Goal: Communication & Community: Share content

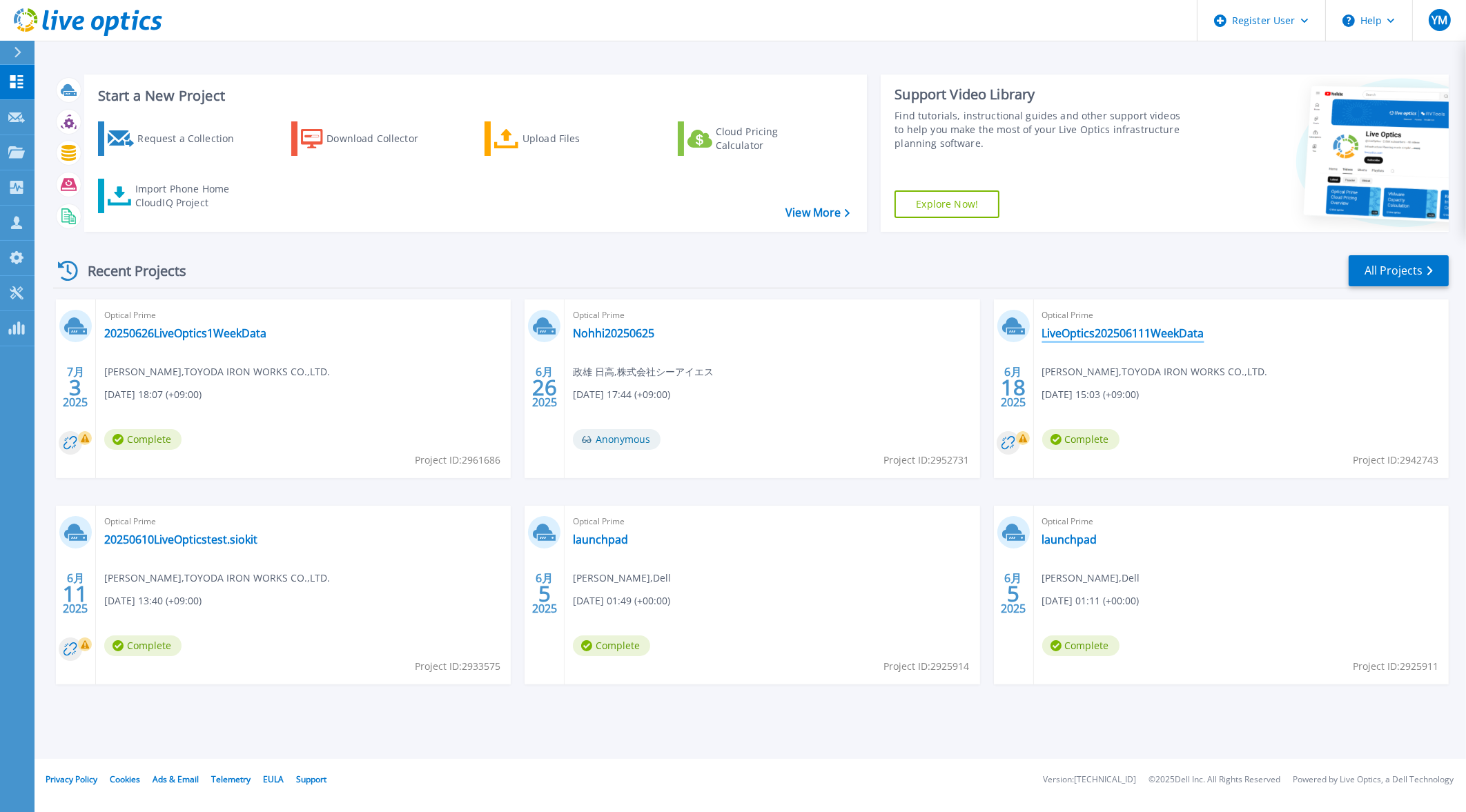
click at [1141, 327] on link "LiveOptics202506111WeekData" at bounding box center [1123, 333] width 162 height 14
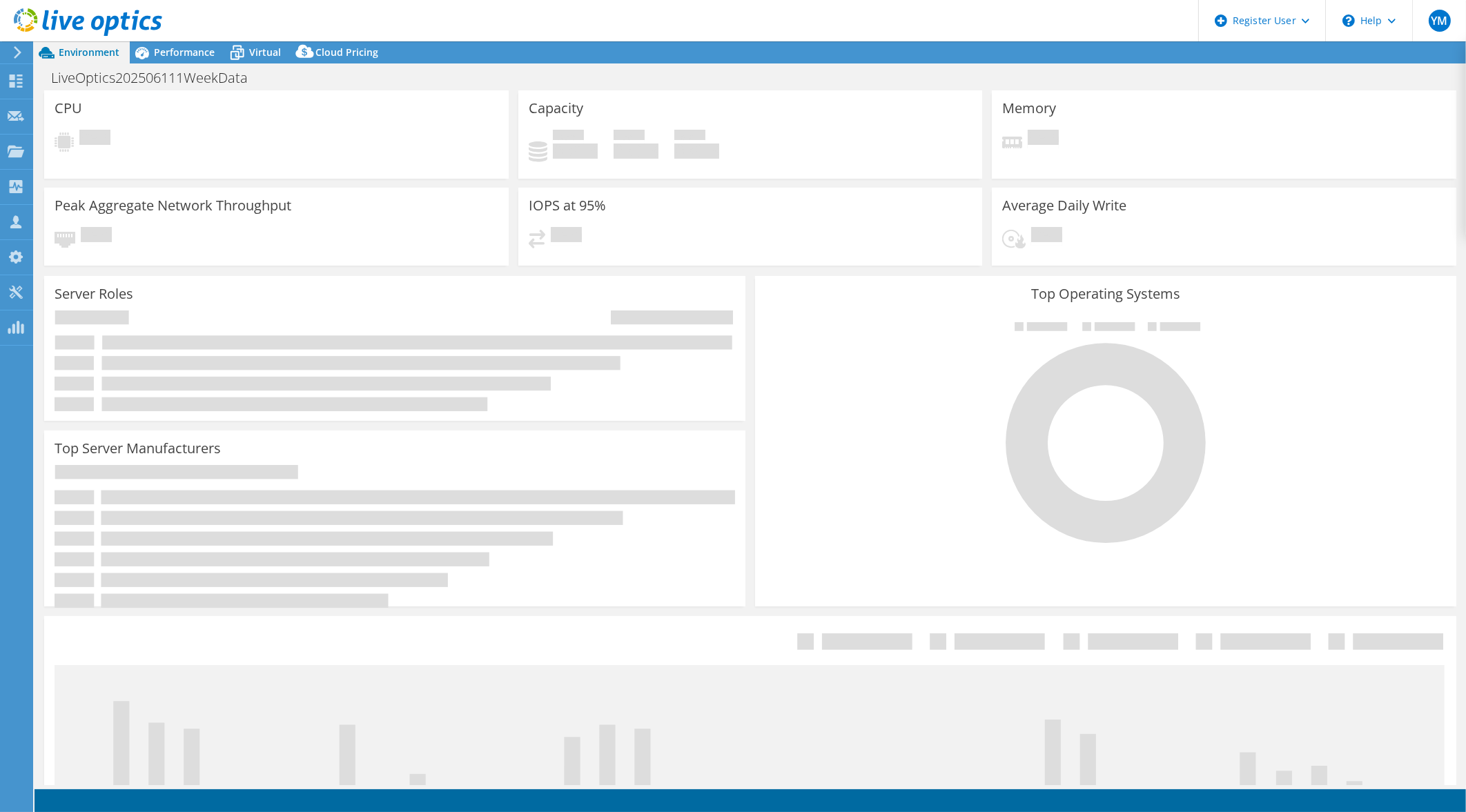
select select "USD"
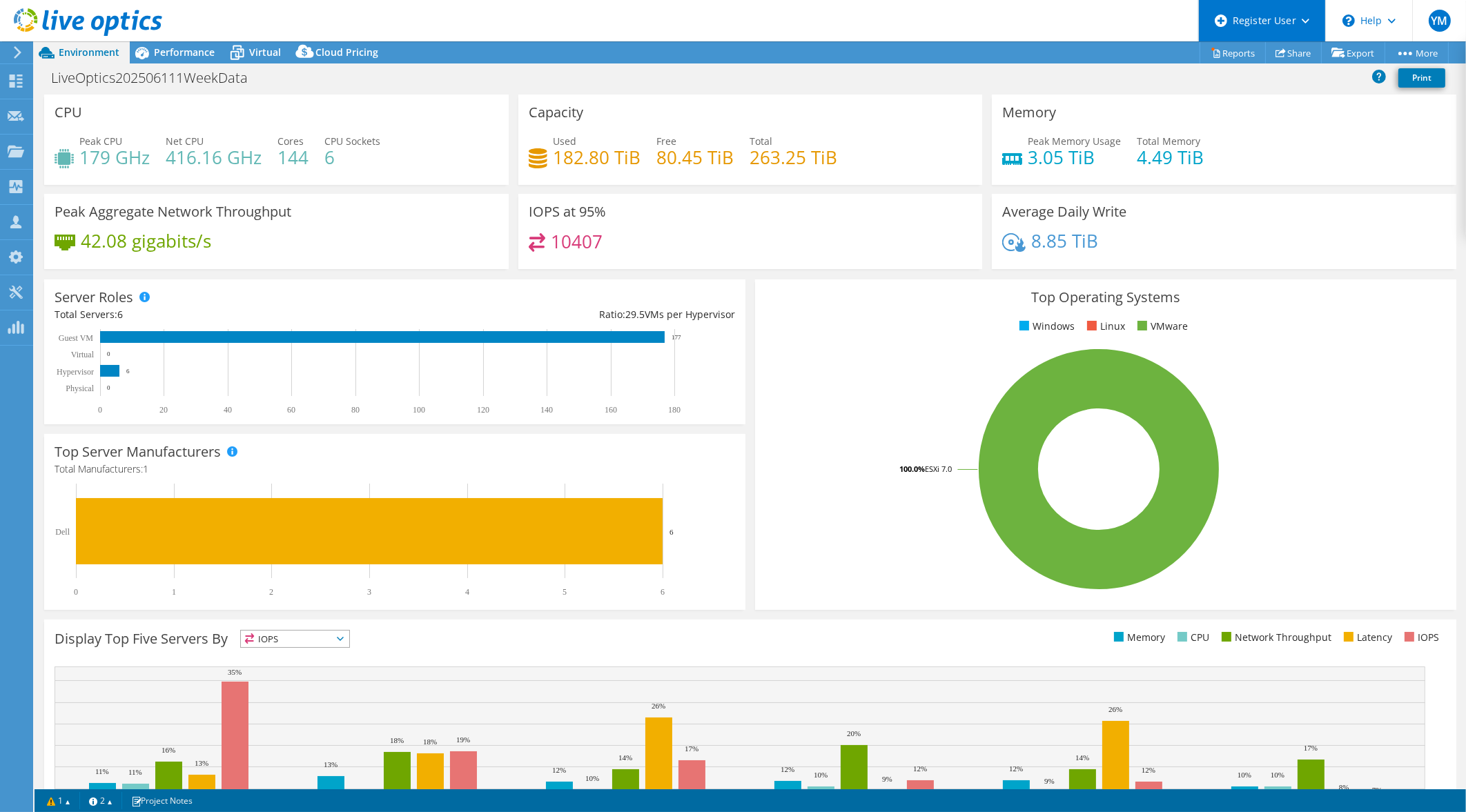
click at [1305, 29] on div "Register User" at bounding box center [1262, 20] width 127 height 42
click at [1400, 191] on div "Memory Peak Memory Usage 3.05 TiB Total Memory 4.49 TiB" at bounding box center [1224, 144] width 474 height 100
click at [1297, 51] on link "Share" at bounding box center [1293, 53] width 56 height 21
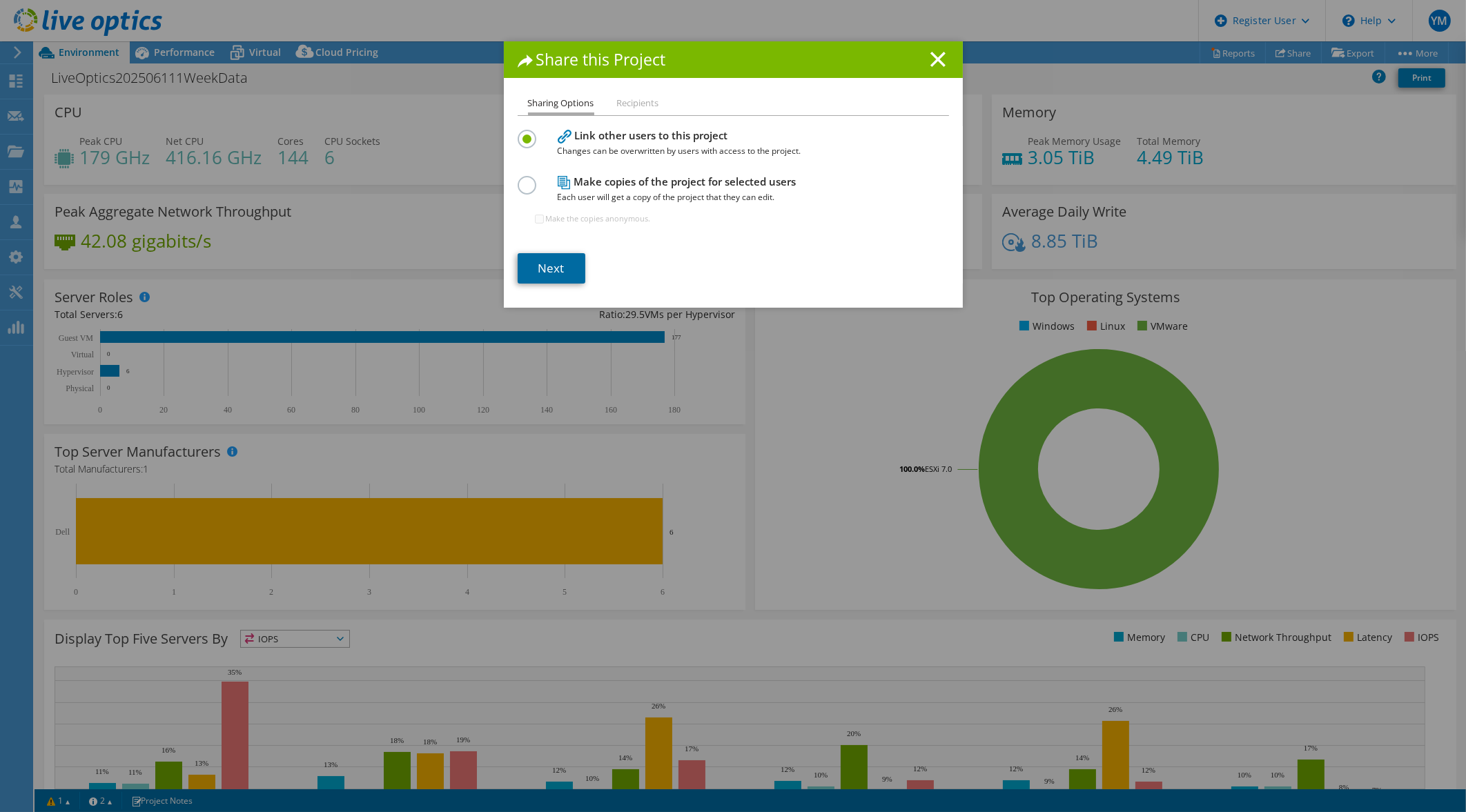
click at [535, 268] on link "Next" at bounding box center [551, 268] width 68 height 30
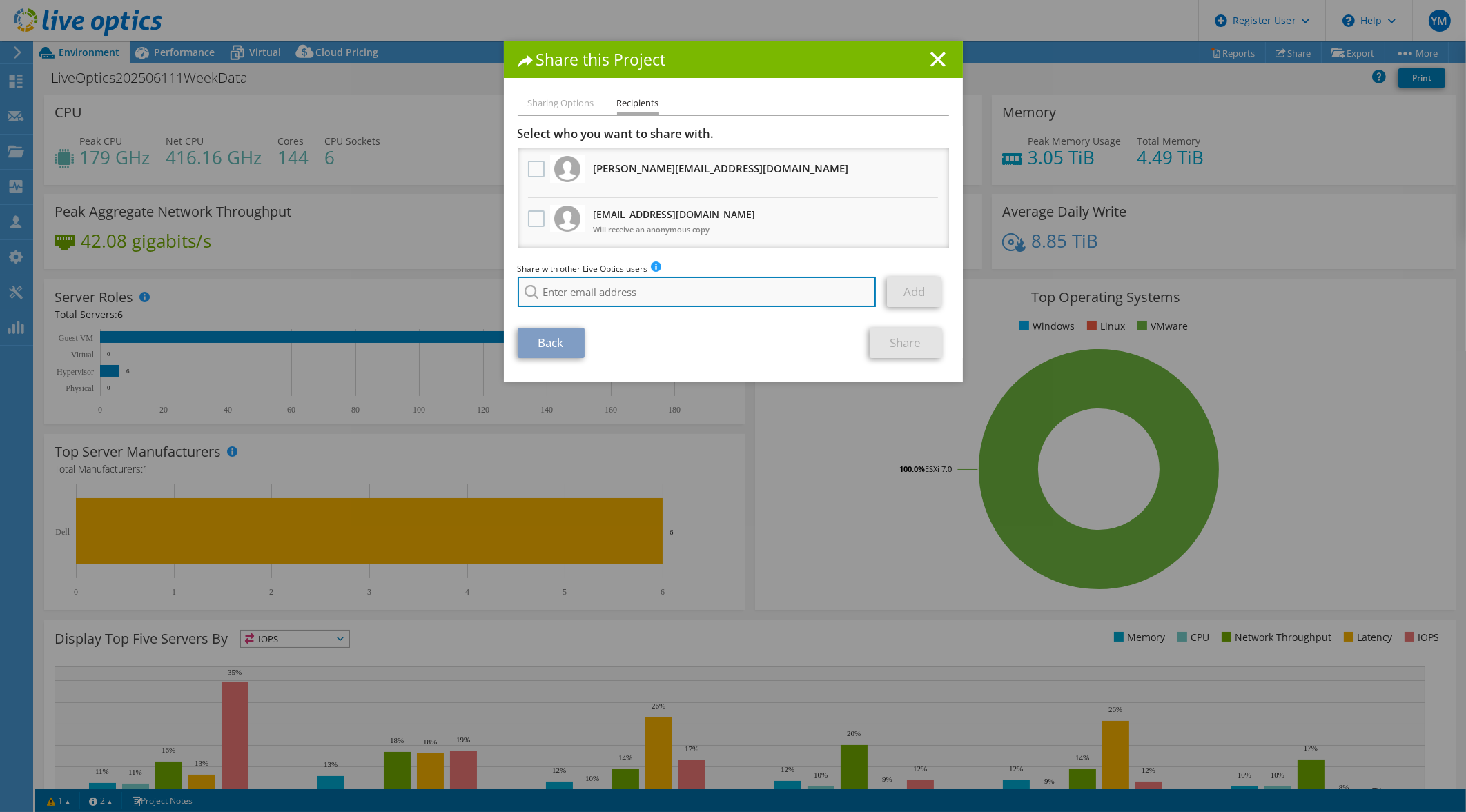
click at [697, 293] on input "search" at bounding box center [697, 291] width 359 height 30
click at [602, 310] on li "[EMAIL_ADDRESS][DOMAIN_NAME]" at bounding box center [597, 301] width 159 height 16
type input "[EMAIL_ADDRESS][DOMAIN_NAME]"
click at [907, 293] on link "Add" at bounding box center [914, 291] width 55 height 30
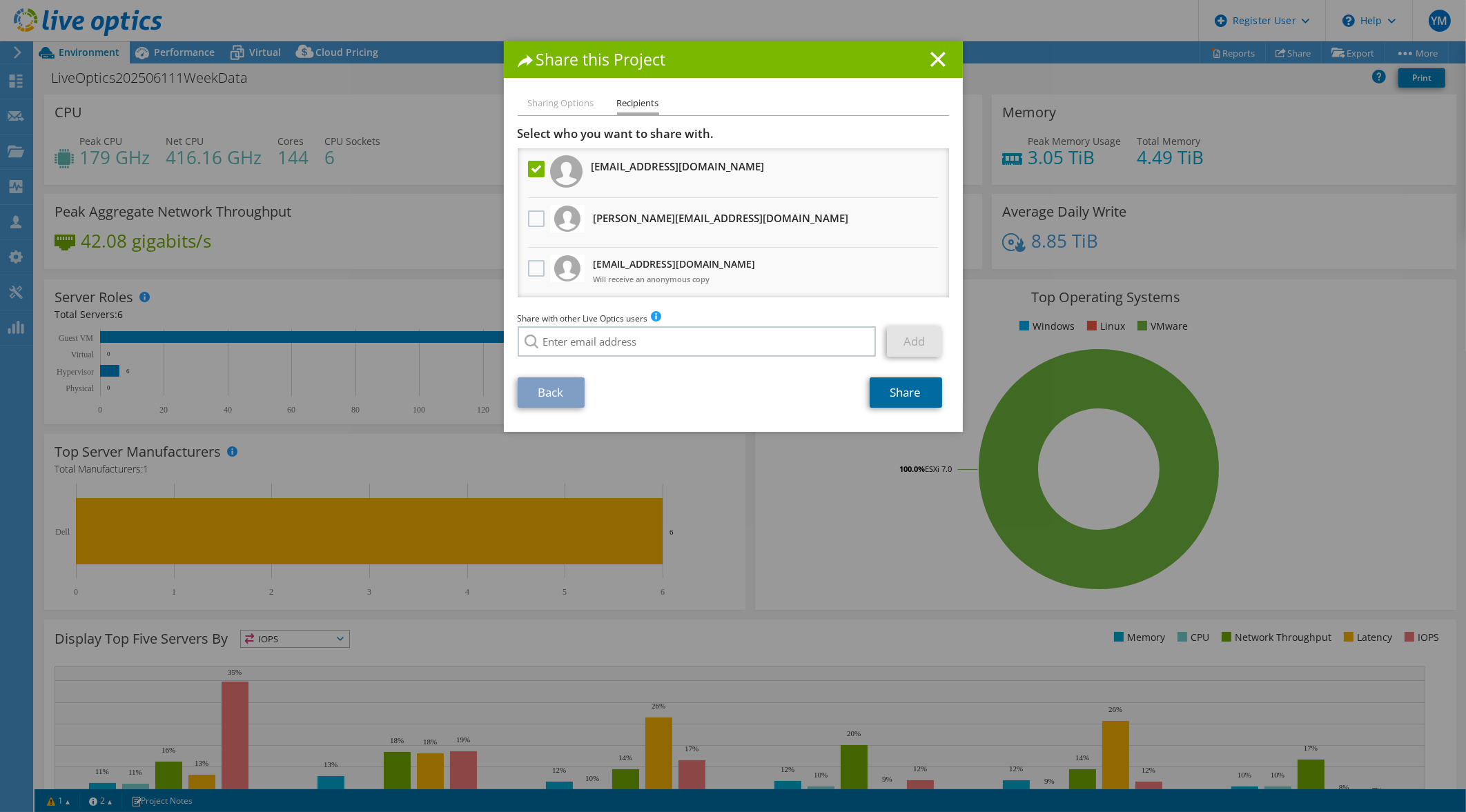
click at [911, 397] on link "Share" at bounding box center [906, 393] width 73 height 30
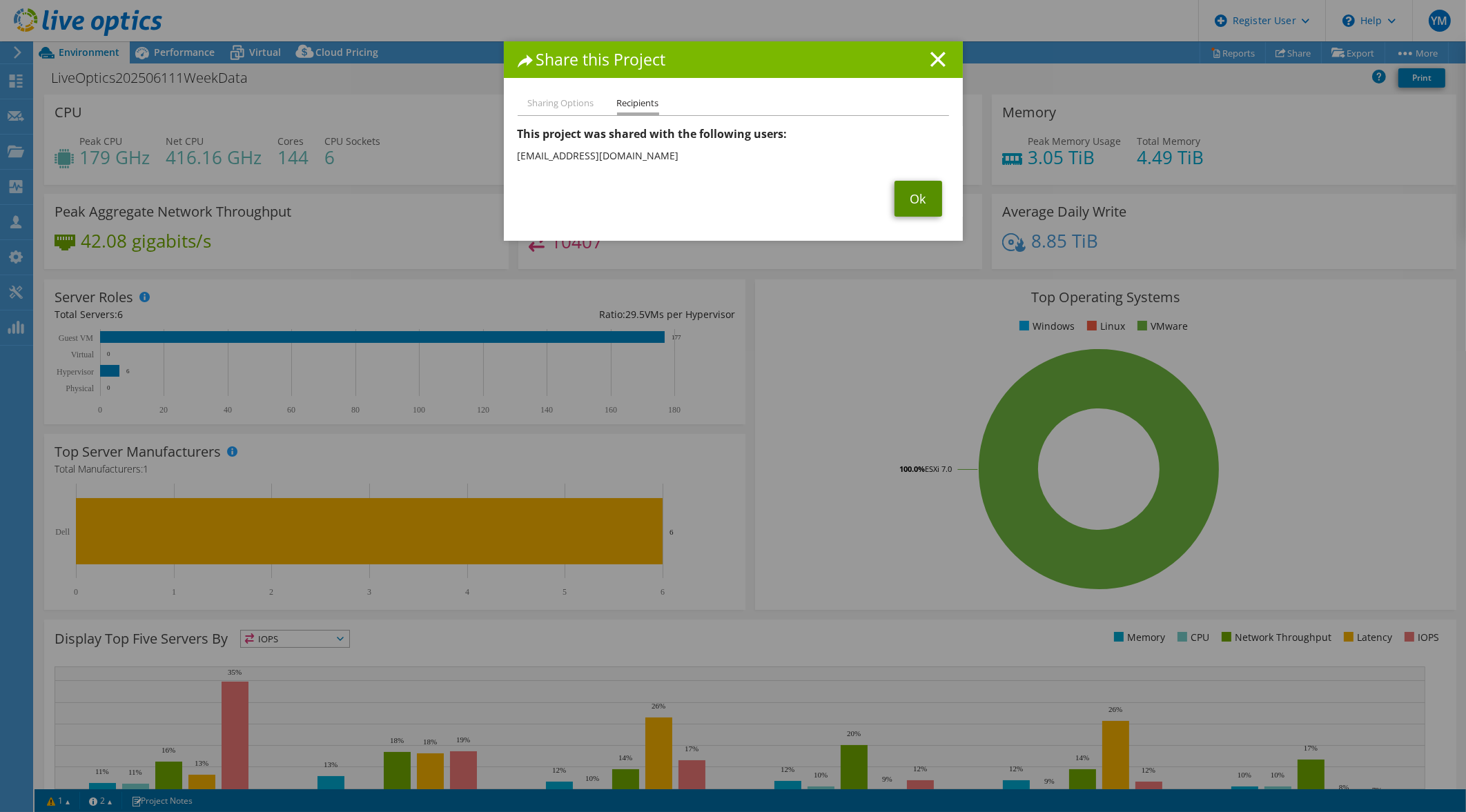
click at [915, 202] on link "Ok" at bounding box center [918, 199] width 47 height 36
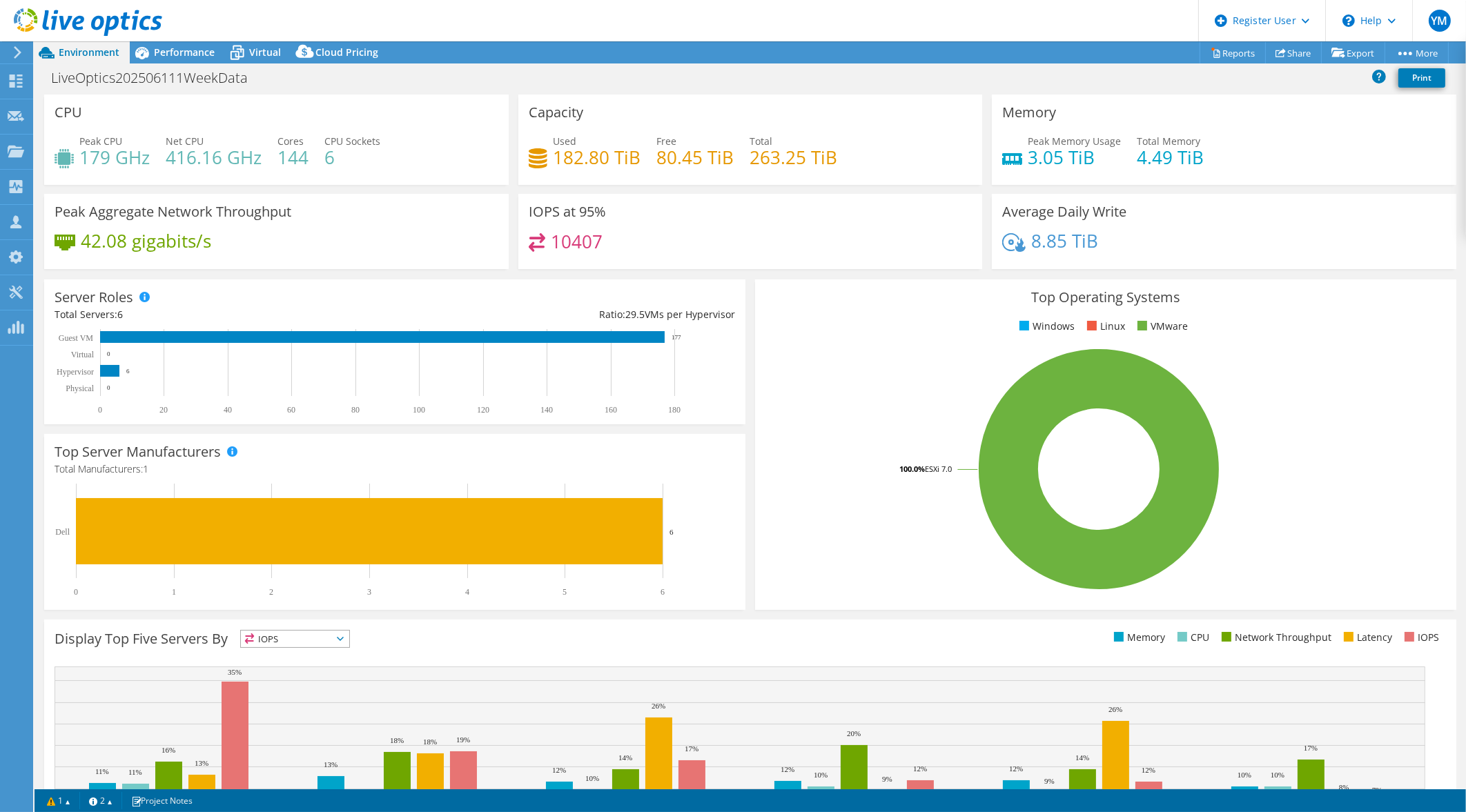
click at [66, 51] on span "Environment" at bounding box center [89, 52] width 60 height 13
click at [17, 81] on icon at bounding box center [16, 81] width 16 height 13
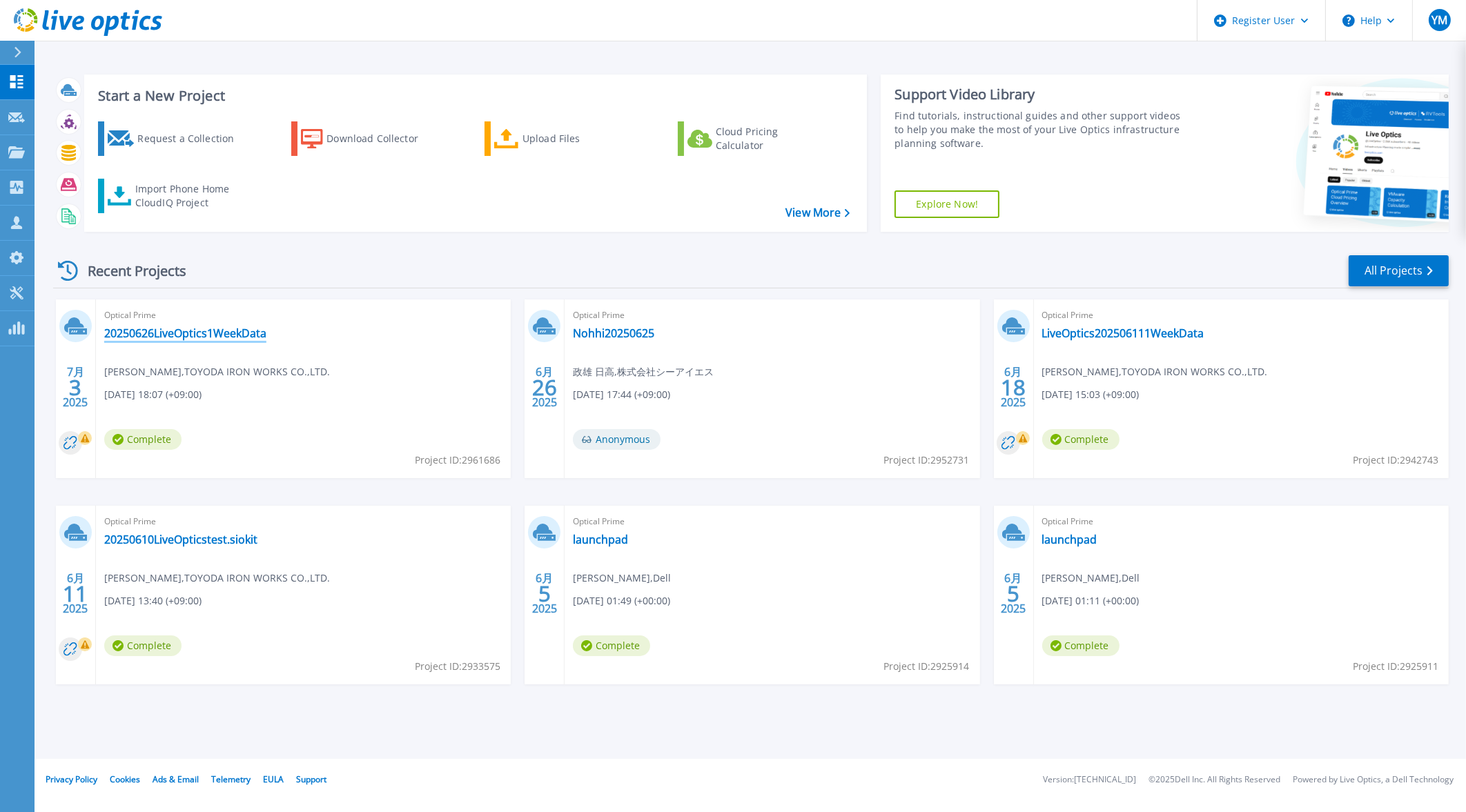
click at [245, 327] on link "20250626LiveOptics1WeekData" at bounding box center [185, 333] width 162 height 14
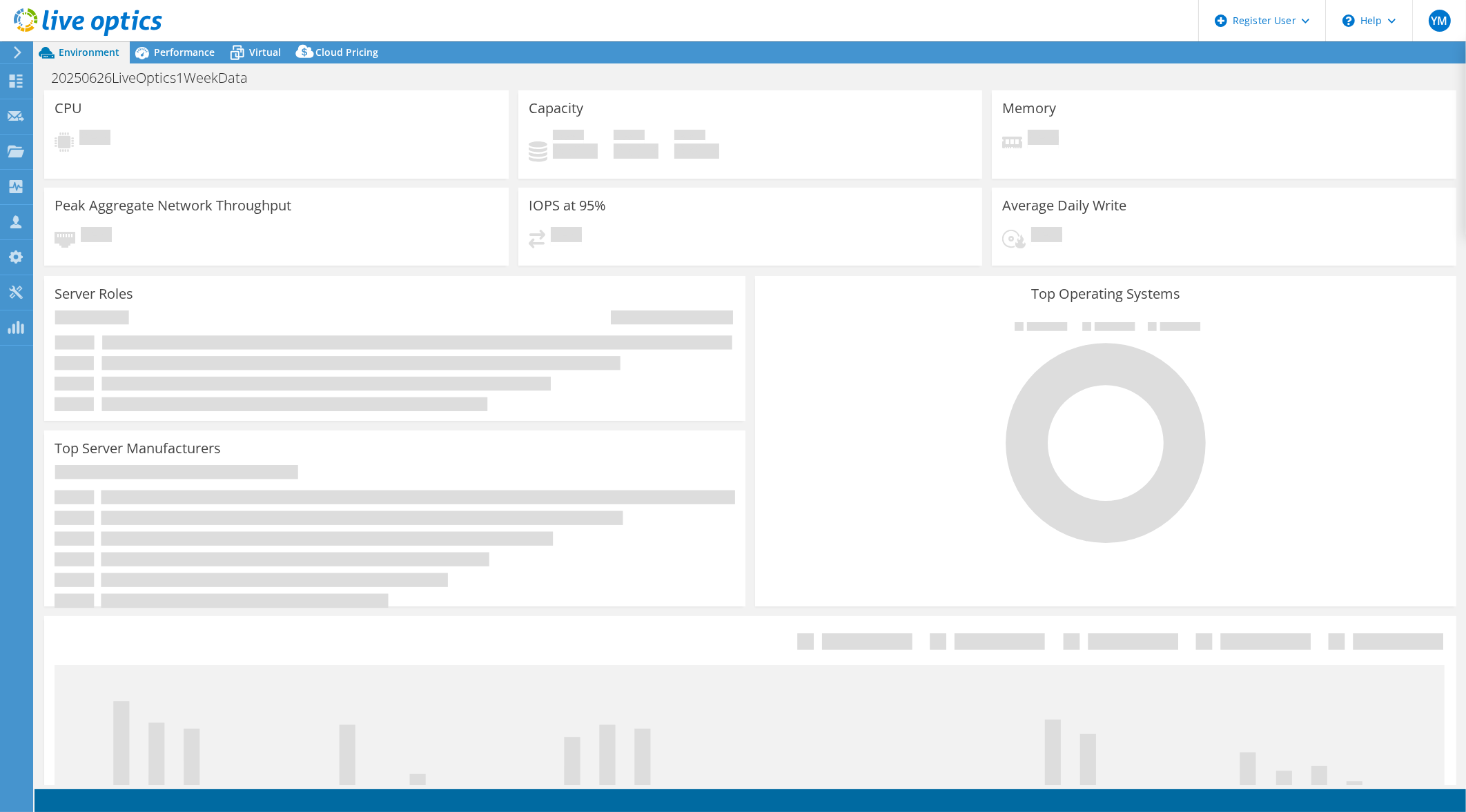
select select "USD"
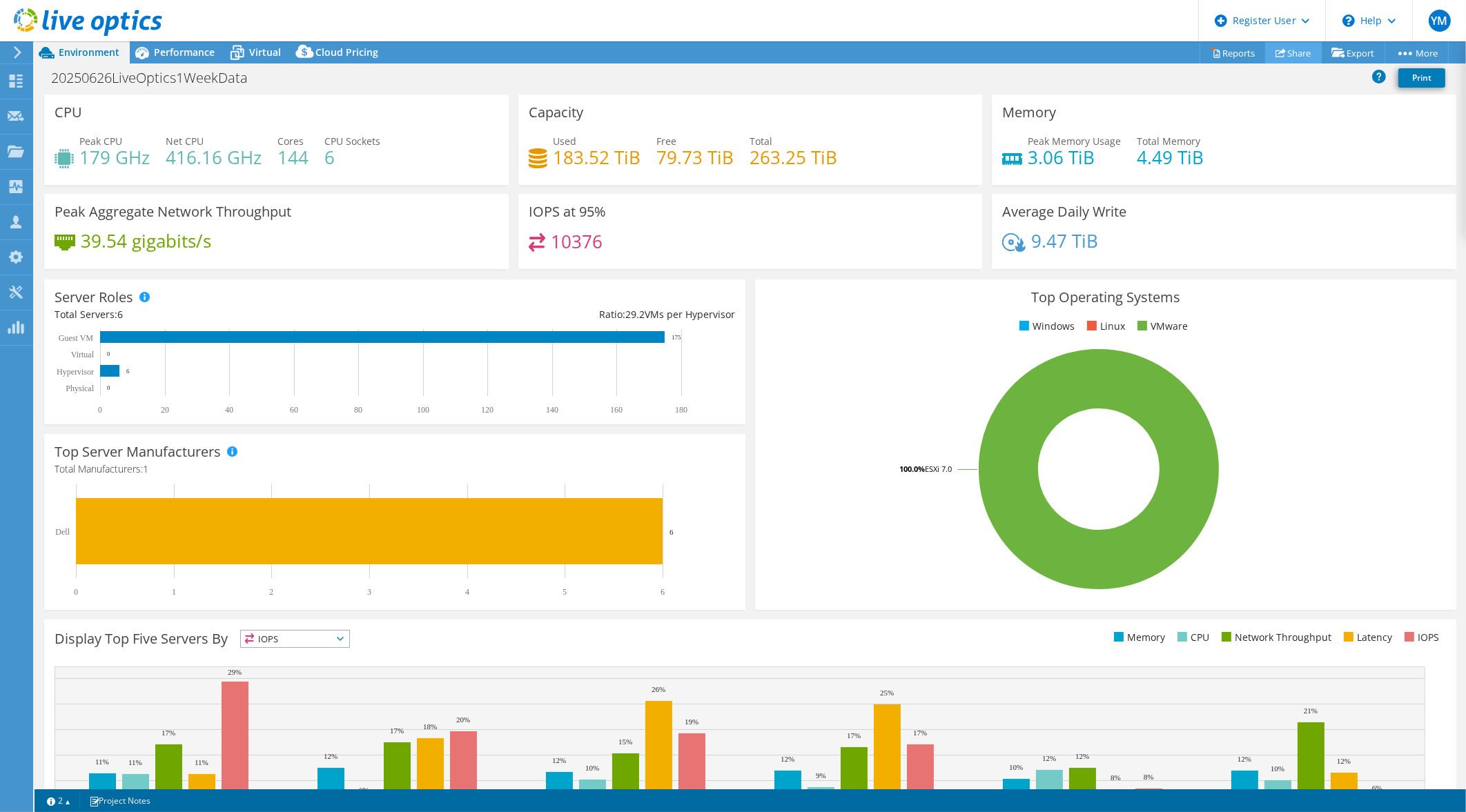
click at [1292, 57] on link "Share" at bounding box center [1293, 53] width 56 height 21
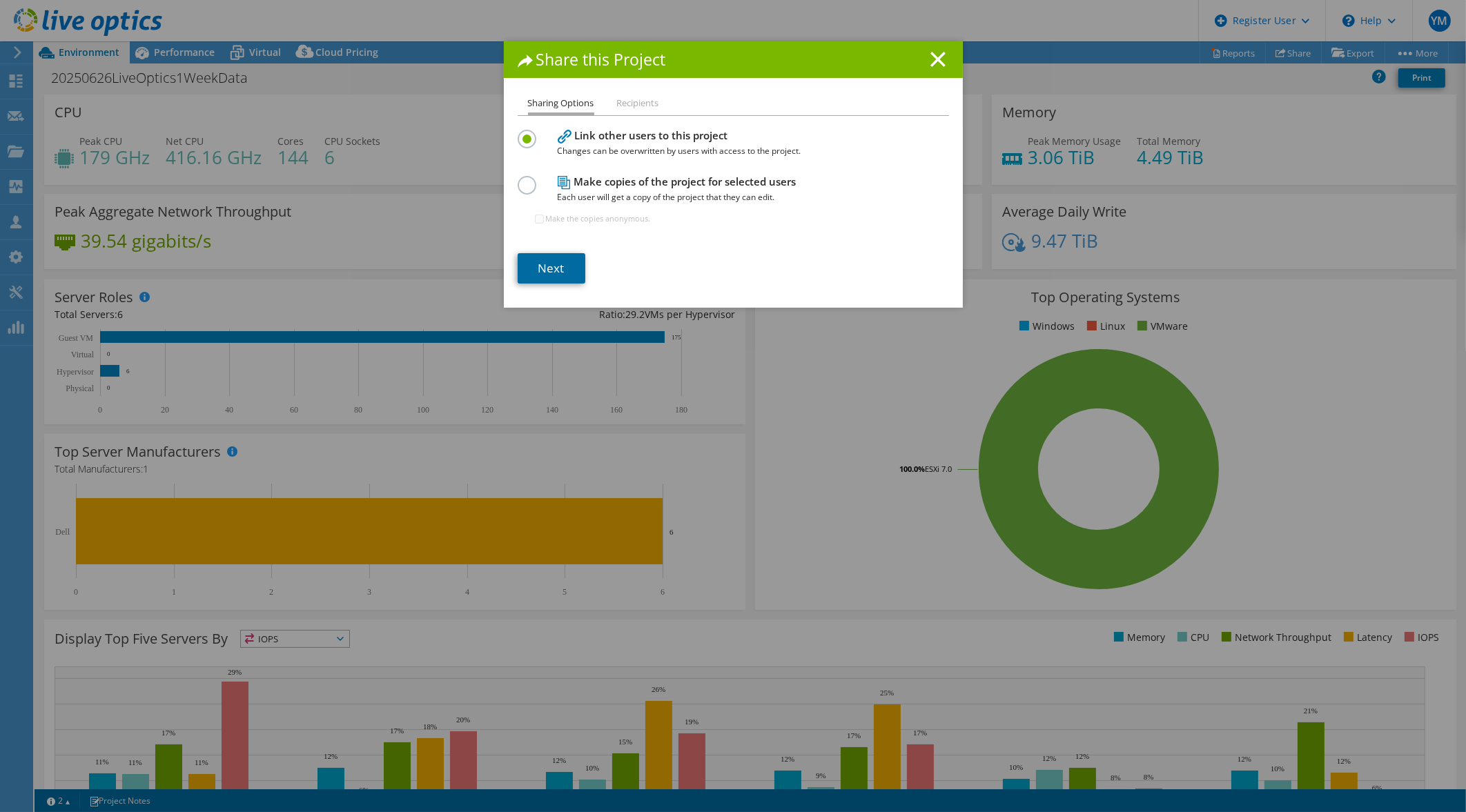
click at [561, 264] on link "Next" at bounding box center [551, 268] width 68 height 30
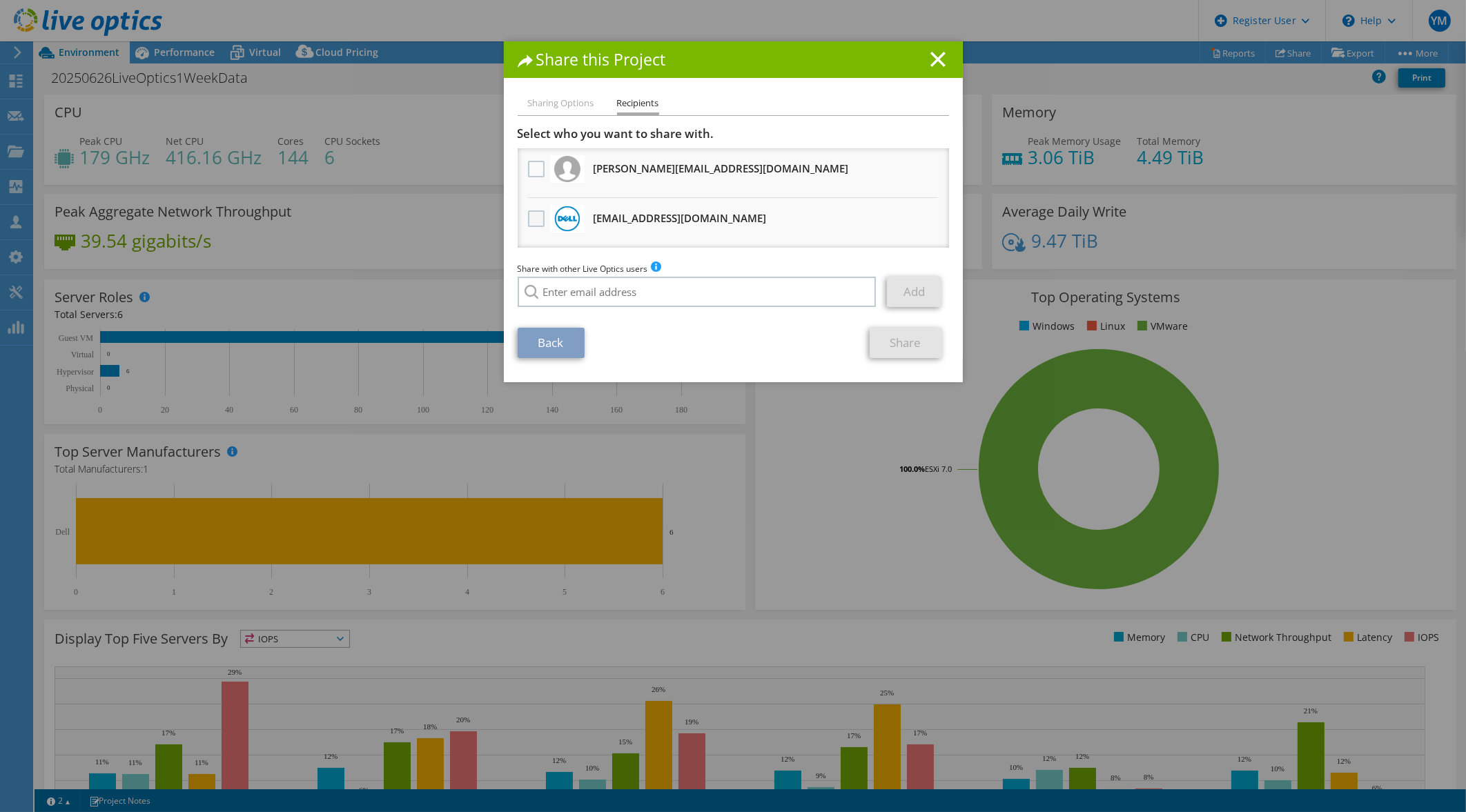
click at [531, 215] on label at bounding box center [538, 219] width 20 height 16
click at [0, 0] on input "checkbox" at bounding box center [0, 0] width 0 height 0
click at [886, 348] on link "Share" at bounding box center [906, 343] width 73 height 30
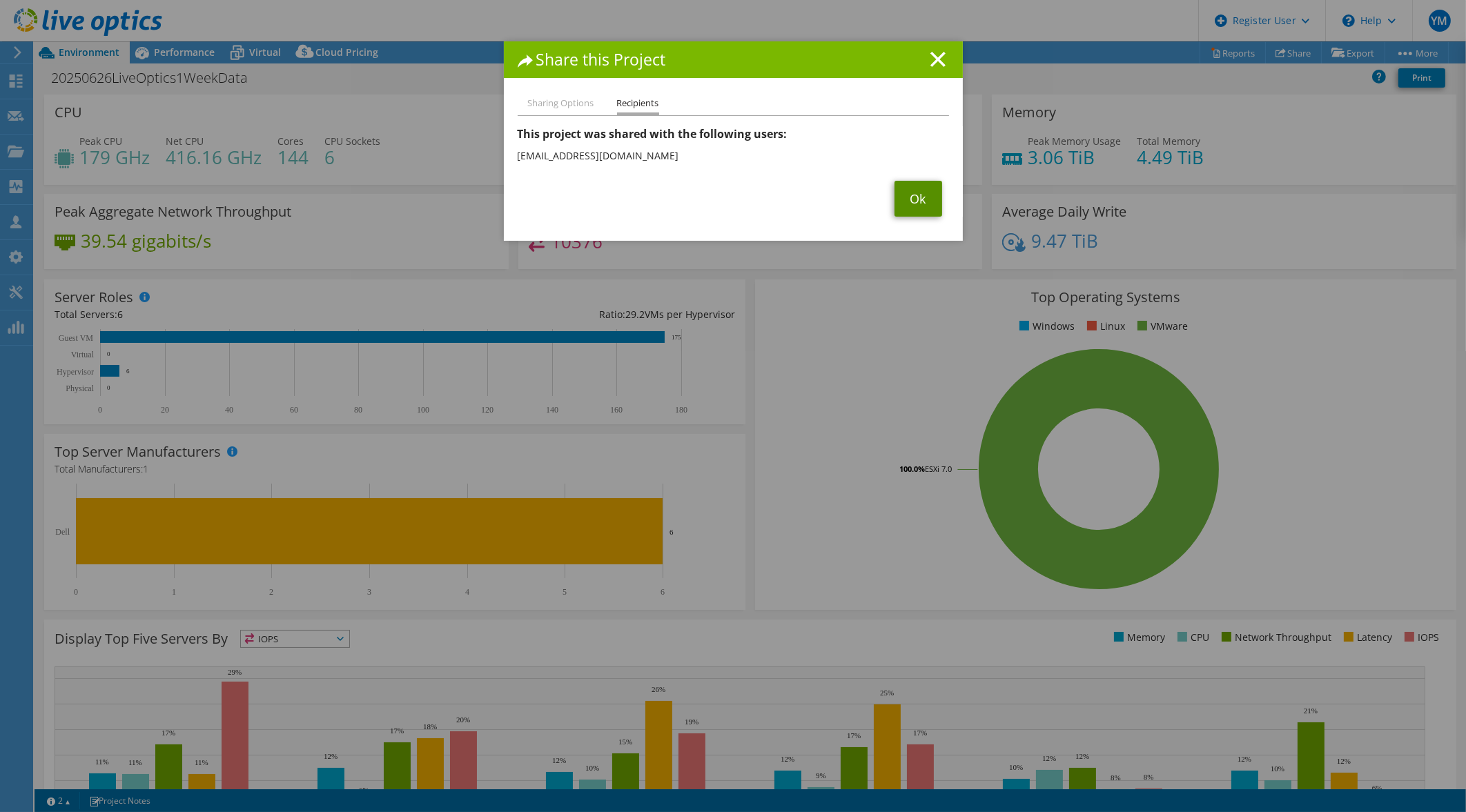
click at [911, 204] on link "Ok" at bounding box center [918, 199] width 47 height 36
